Goal: Find specific page/section: Find specific page/section

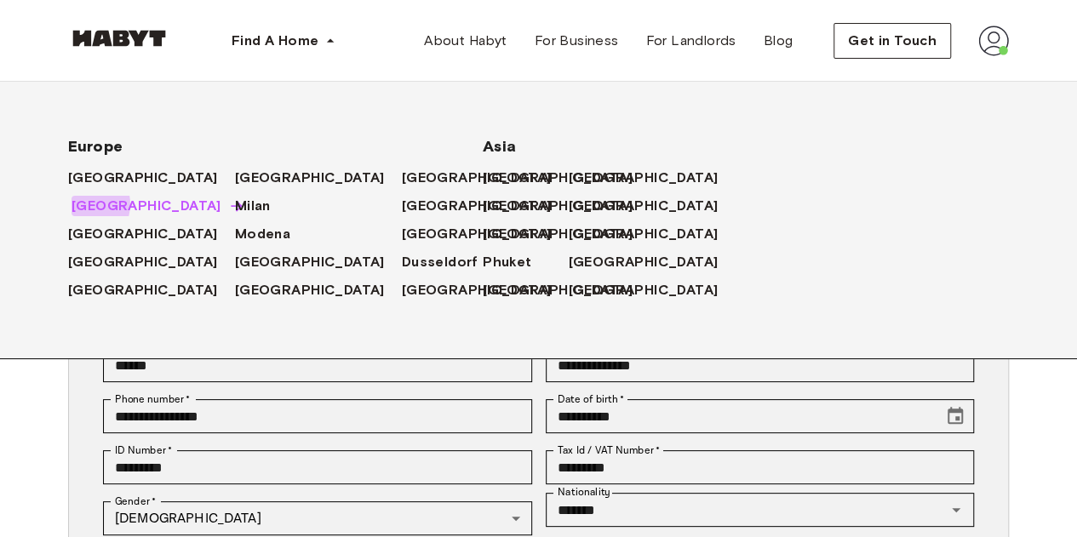
click at [83, 205] on span "[GEOGRAPHIC_DATA]" at bounding box center [147, 206] width 150 height 20
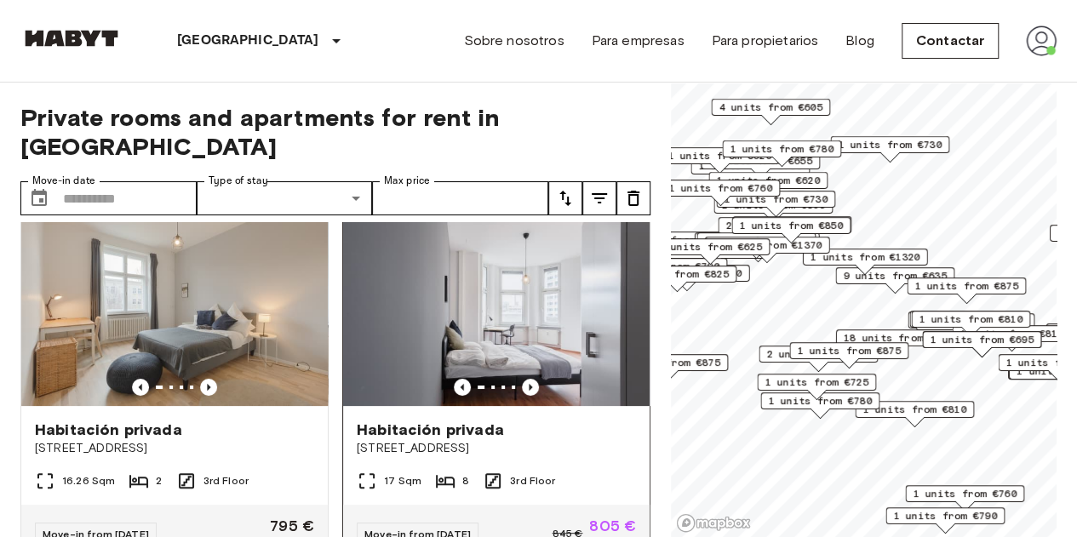
scroll to position [36, 0]
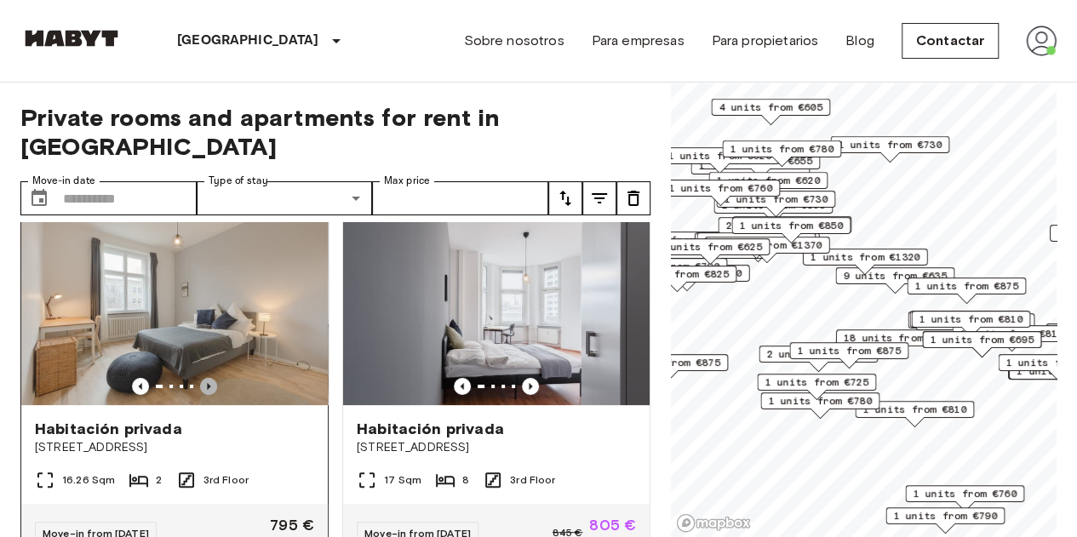
click at [207, 383] on icon "Previous image" at bounding box center [208, 386] width 3 height 7
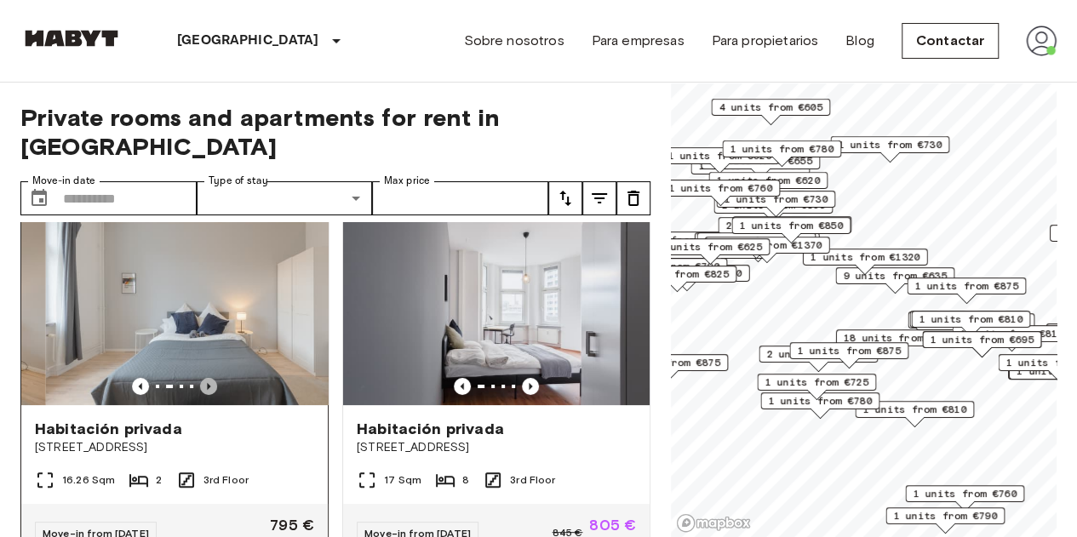
click at [207, 383] on icon "Previous image" at bounding box center [208, 386] width 3 height 7
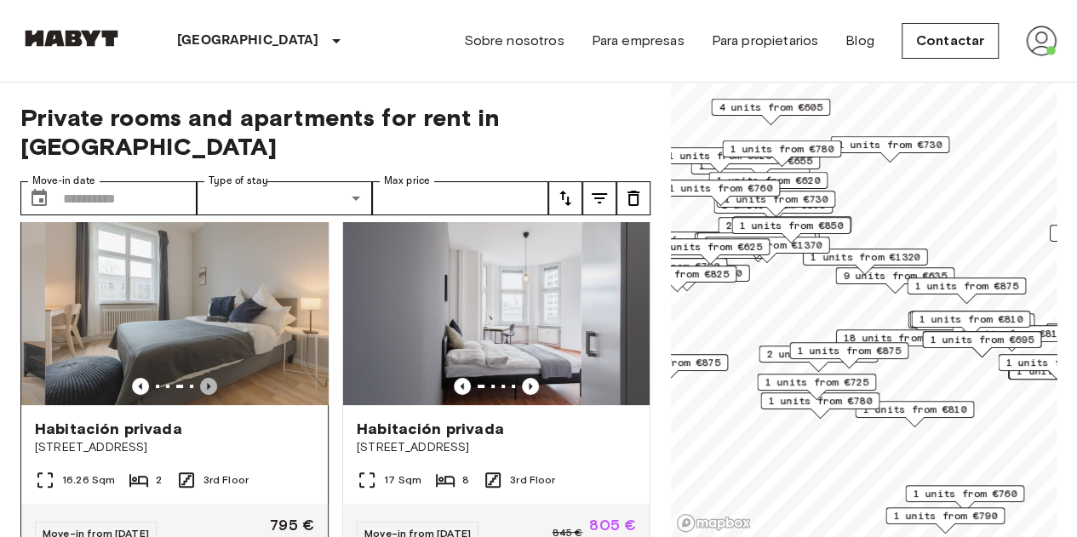
click at [207, 383] on icon "Previous image" at bounding box center [208, 386] width 3 height 7
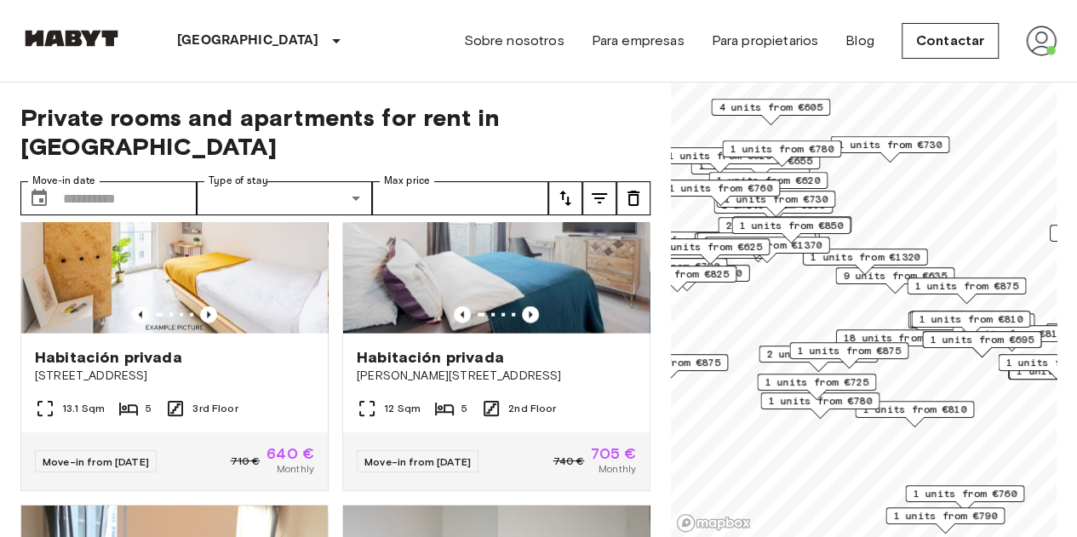
scroll to position [1985, 0]
